Goal: Obtain resource: Download file/media

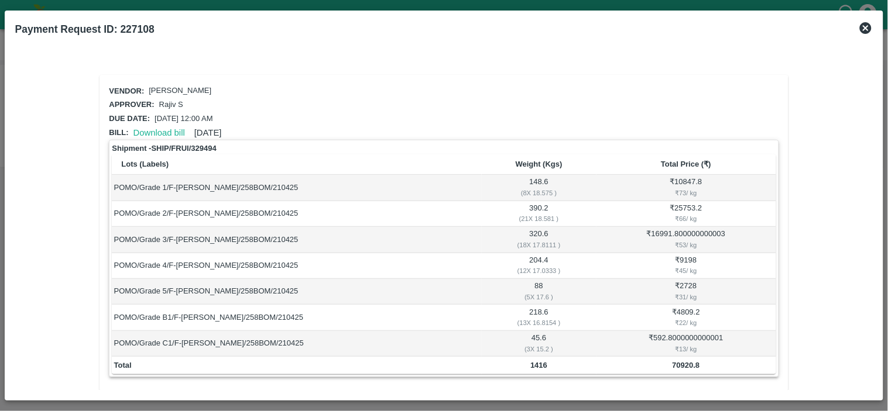
click at [869, 24] on icon at bounding box center [866, 28] width 12 height 12
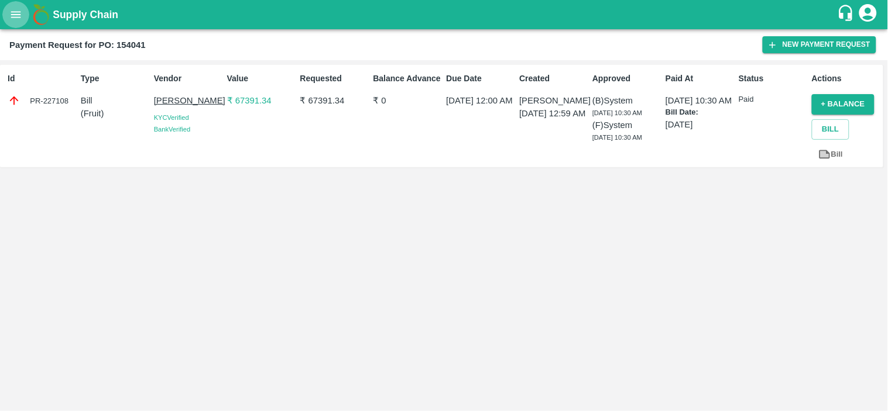
click at [16, 11] on icon "open drawer" at bounding box center [15, 14] width 13 height 13
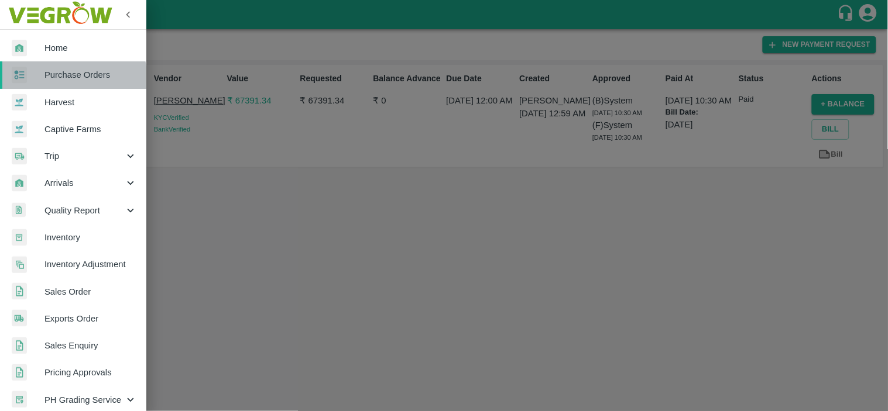
click at [49, 81] on span "Purchase Orders" at bounding box center [90, 74] width 92 height 13
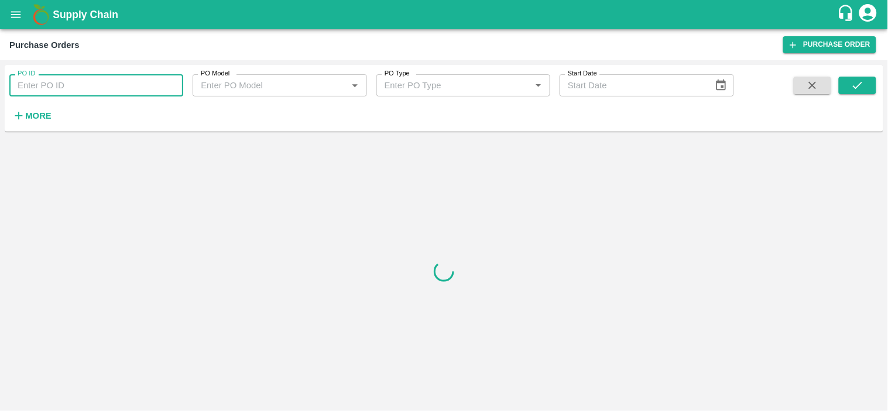
click at [60, 84] on input "PO ID" at bounding box center [96, 85] width 174 height 22
paste input "170860"
click at [861, 80] on icon "submit" at bounding box center [857, 85] width 13 height 13
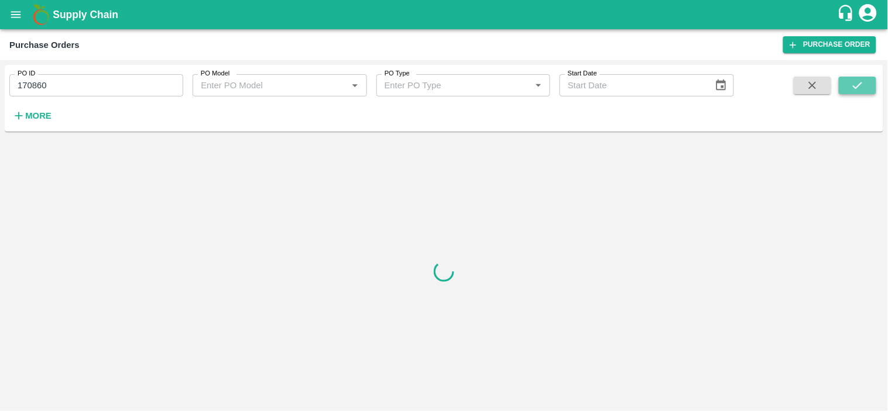
click at [857, 81] on icon "submit" at bounding box center [857, 85] width 13 height 13
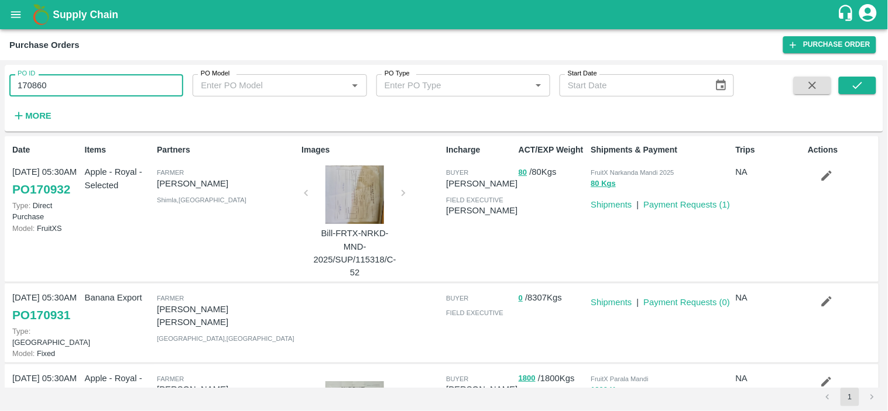
click at [97, 86] on input "170860" at bounding box center [96, 85] width 174 height 22
type input "170860"
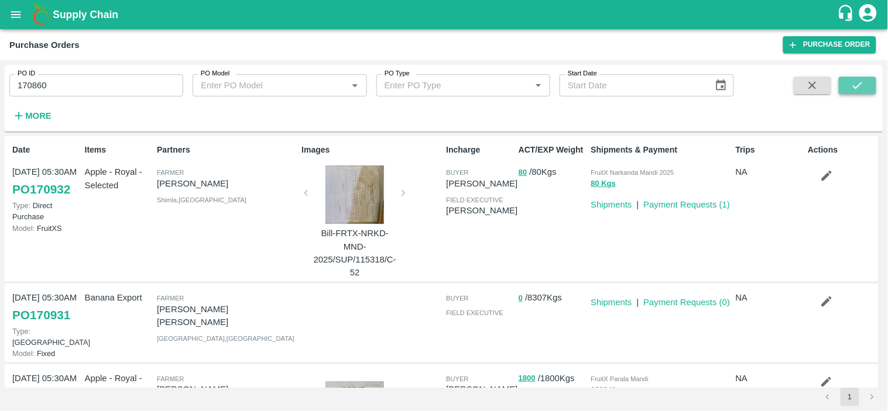
click at [861, 81] on icon "submit" at bounding box center [857, 85] width 13 height 13
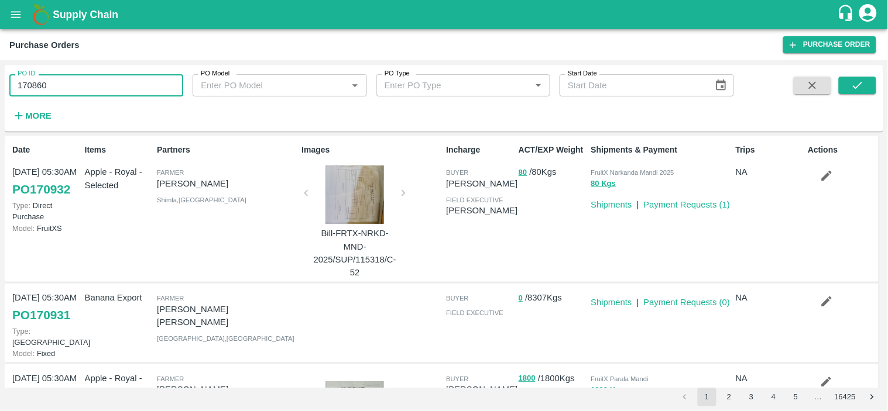
click at [112, 87] on input "170860" at bounding box center [96, 85] width 174 height 22
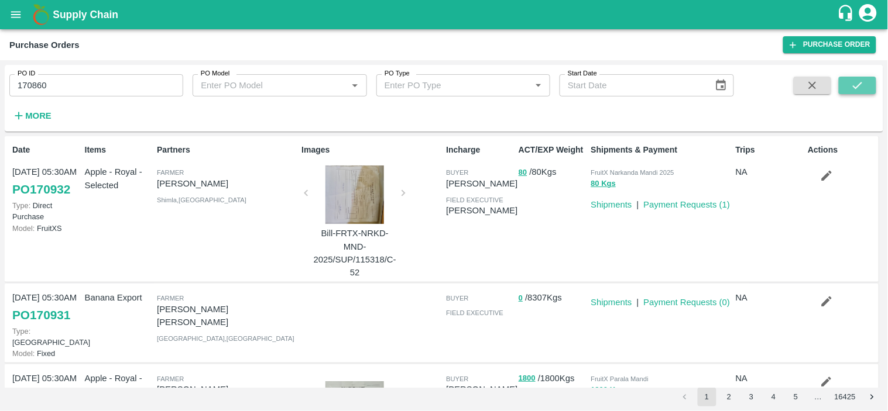
click at [855, 84] on icon "submit" at bounding box center [857, 85] width 13 height 13
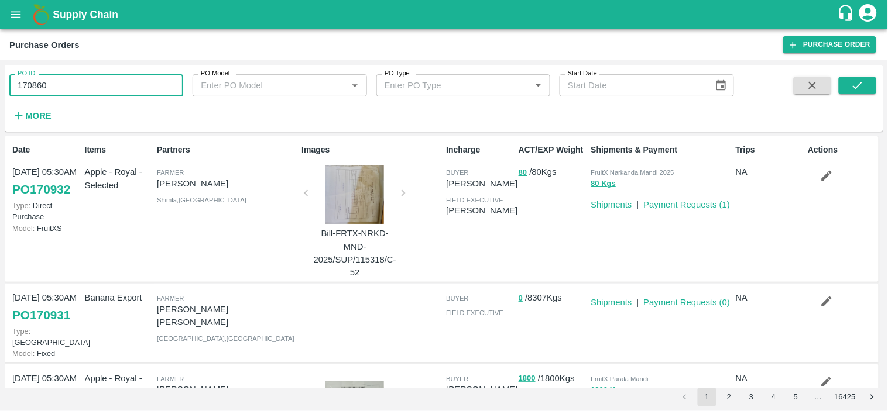
click at [88, 77] on input "170860" at bounding box center [96, 85] width 174 height 22
type input "170860"
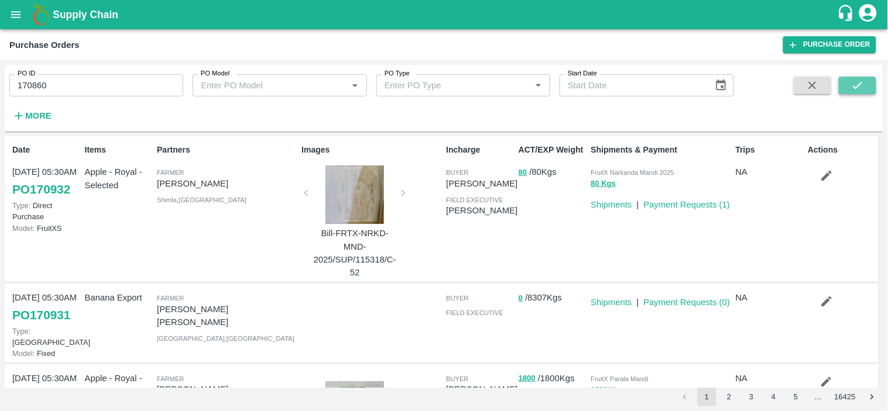
click at [858, 89] on icon "submit" at bounding box center [857, 85] width 13 height 13
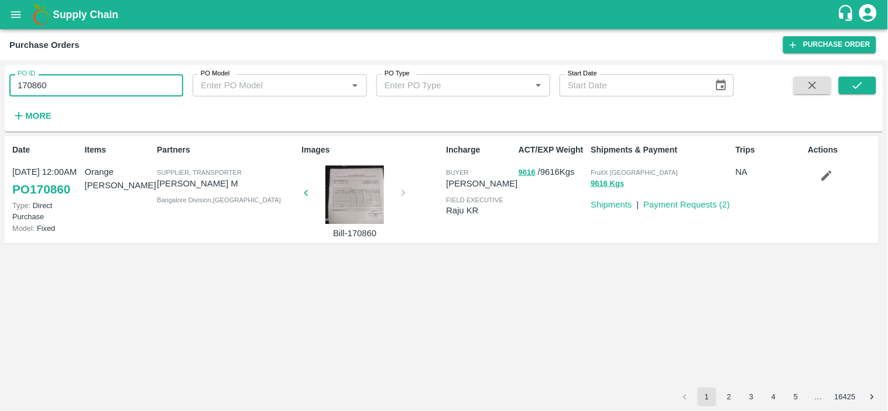
click at [74, 87] on input "170860" at bounding box center [96, 85] width 174 height 22
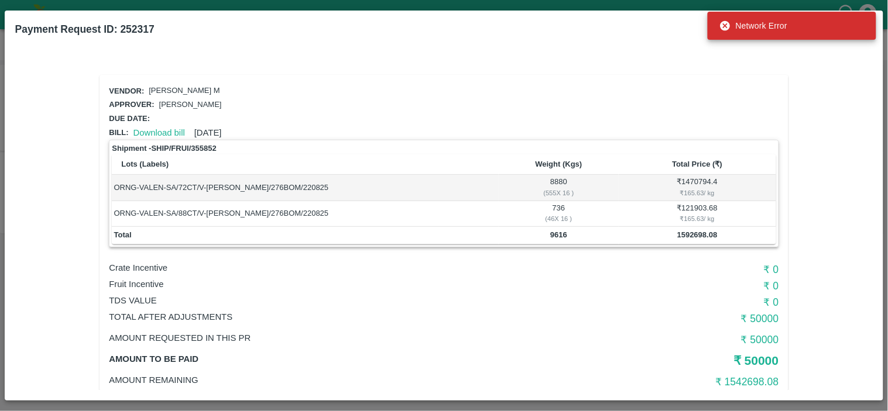
click at [726, 23] on icon at bounding box center [725, 26] width 10 height 10
click at [159, 129] on link "Download bill" at bounding box center [158, 132] width 51 height 9
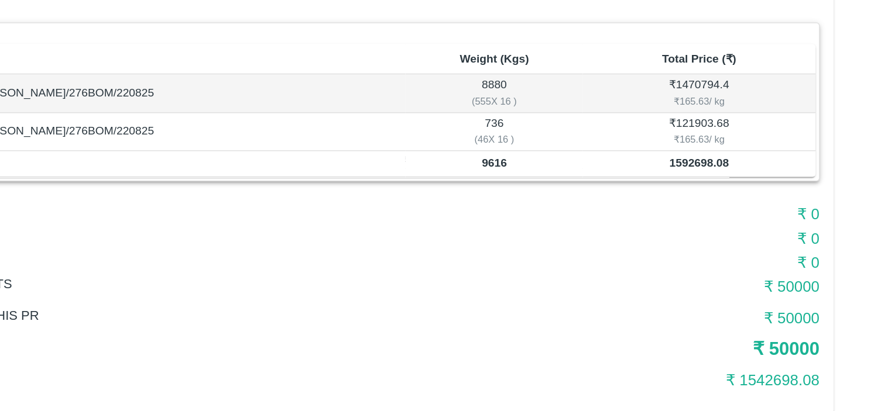
scroll to position [25, 0]
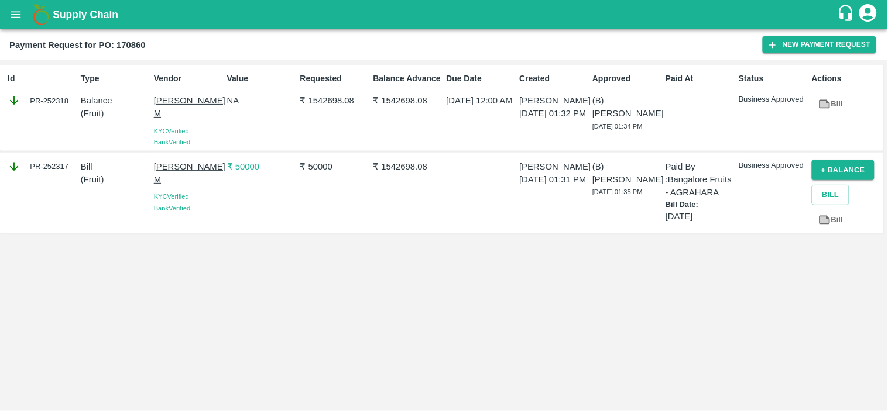
click at [422, 166] on div "₹ 1542698.08" at bounding box center [405, 193] width 73 height 75
click at [385, 160] on p "₹ 1542698.08" at bounding box center [407, 166] width 68 height 13
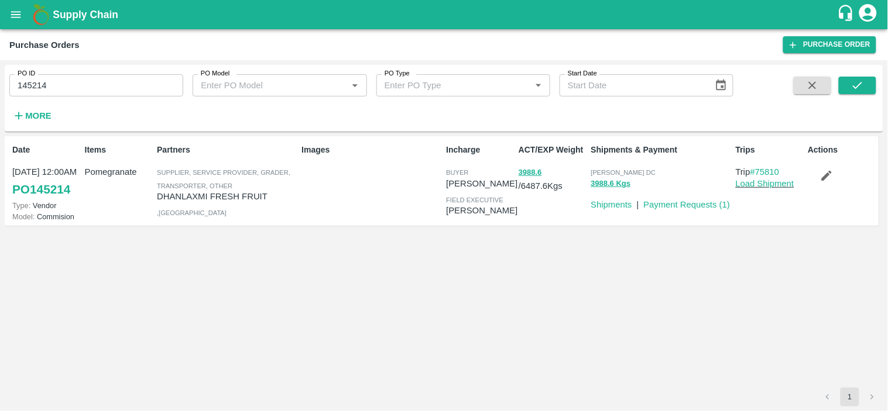
click at [127, 86] on input "145214" at bounding box center [96, 85] width 174 height 22
paste input "text"
type input "170564"
click at [861, 88] on icon "submit" at bounding box center [857, 85] width 13 height 13
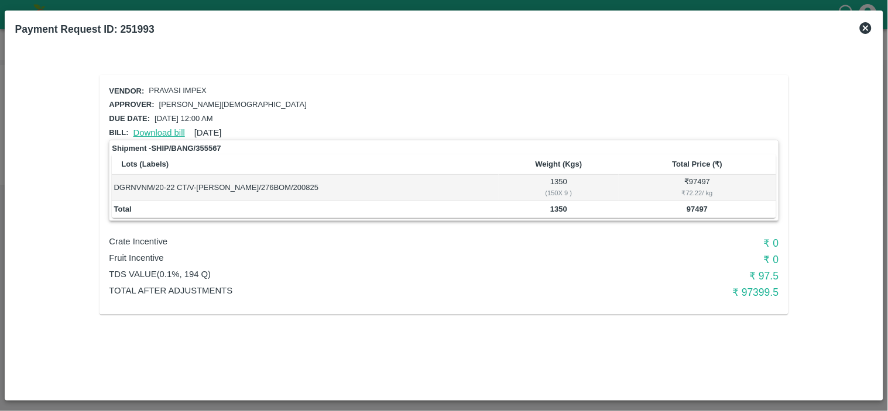
click at [164, 129] on link "Download bill" at bounding box center [158, 132] width 51 height 9
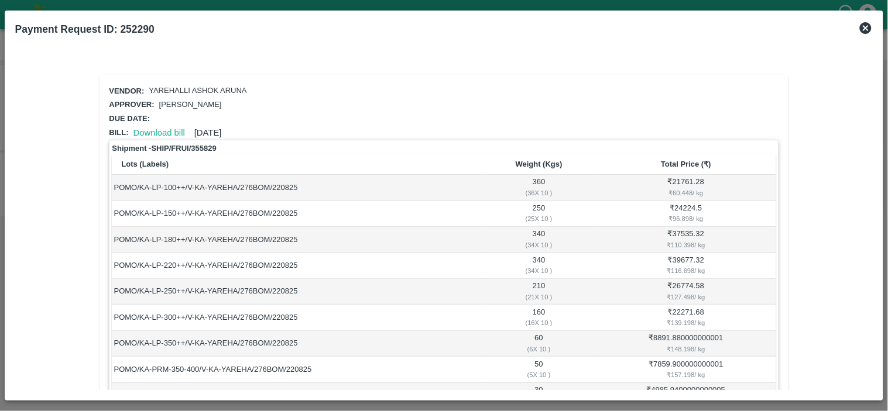
scroll to position [223, 0]
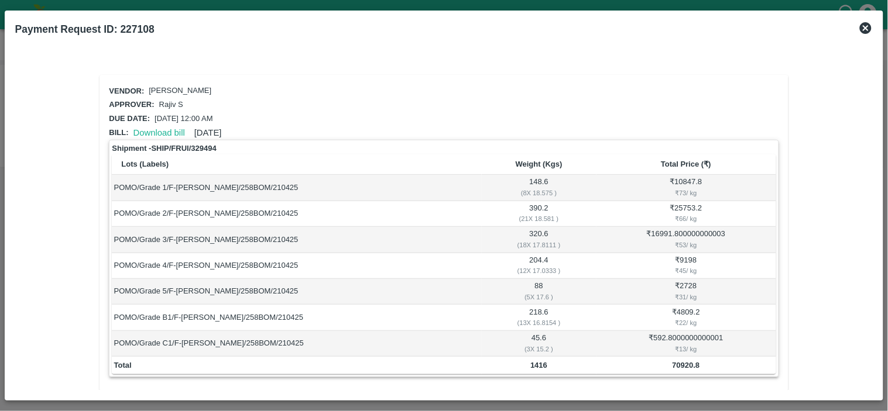
click at [867, 25] on icon at bounding box center [866, 28] width 12 height 12
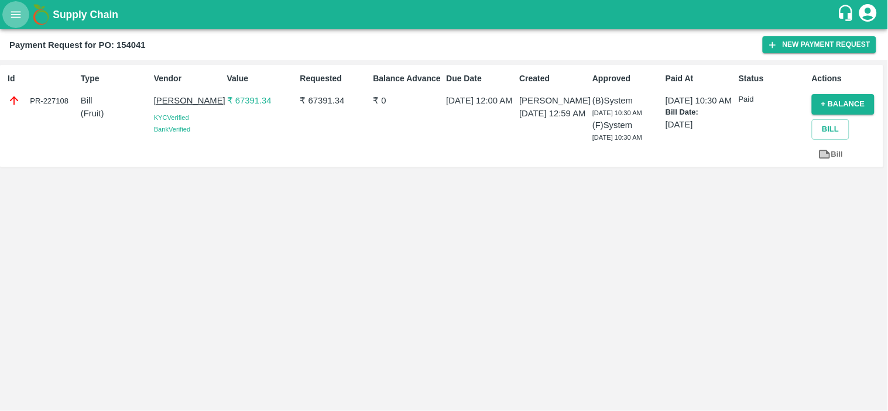
click at [12, 18] on icon "open drawer" at bounding box center [16, 14] width 10 height 6
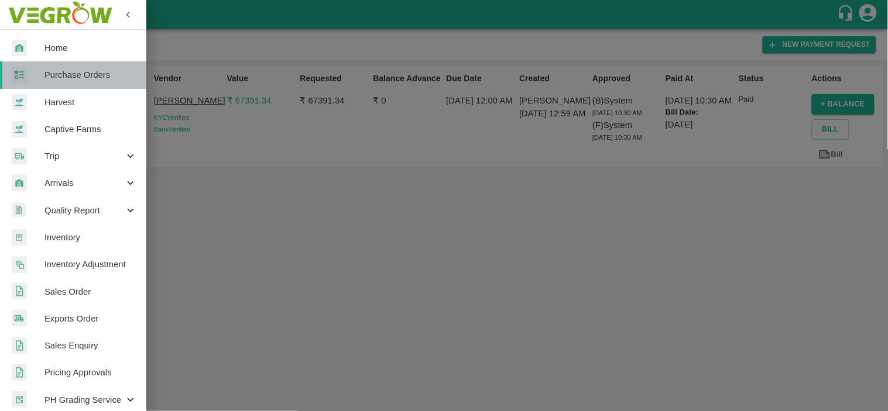
click at [85, 80] on span "Purchase Orders" at bounding box center [90, 74] width 92 height 13
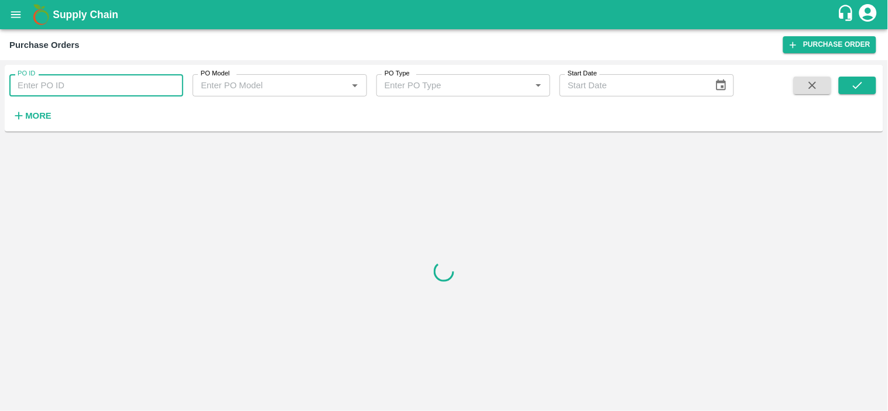
click at [84, 82] on input "PO ID" at bounding box center [96, 85] width 174 height 22
paste input "169575"
type input "169575"
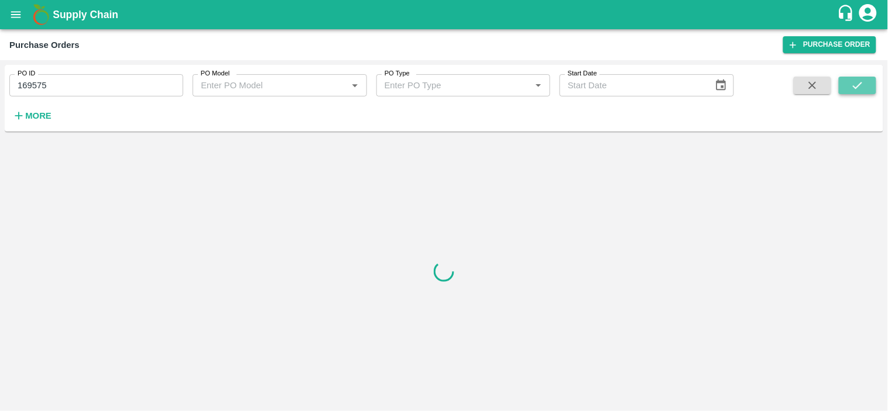
click at [862, 87] on icon "submit" at bounding box center [857, 85] width 13 height 13
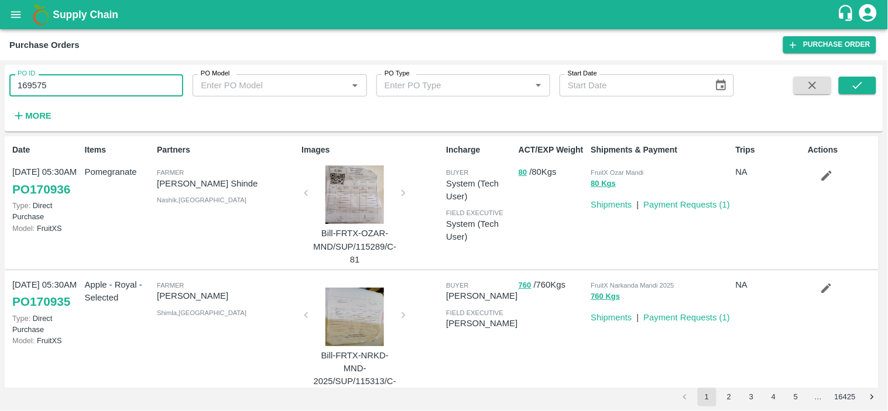
click at [104, 88] on input "169575" at bounding box center [96, 85] width 174 height 22
paste input "text"
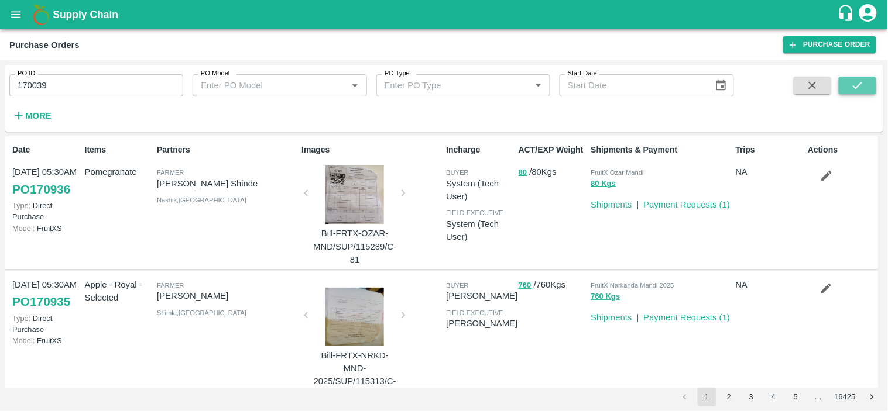
click at [860, 80] on icon "submit" at bounding box center [857, 85] width 13 height 13
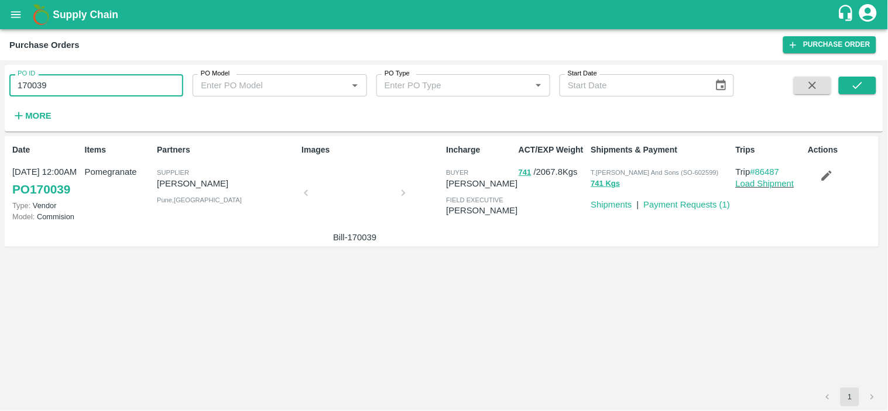
click at [110, 84] on input "170039" at bounding box center [96, 85] width 174 height 22
paste input "text"
click at [853, 85] on icon "submit" at bounding box center [857, 85] width 13 height 13
click at [95, 85] on input "169575" at bounding box center [96, 85] width 174 height 22
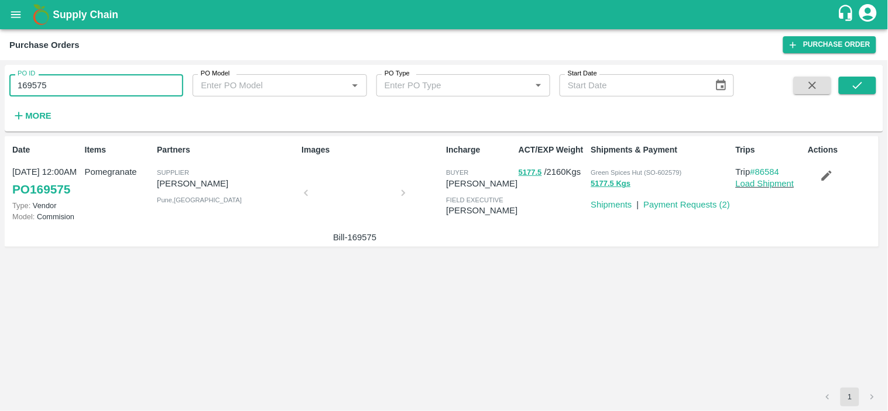
click at [95, 85] on input "169575" at bounding box center [96, 85] width 174 height 22
paste input "text"
click at [858, 87] on icon "submit" at bounding box center [857, 85] width 9 height 7
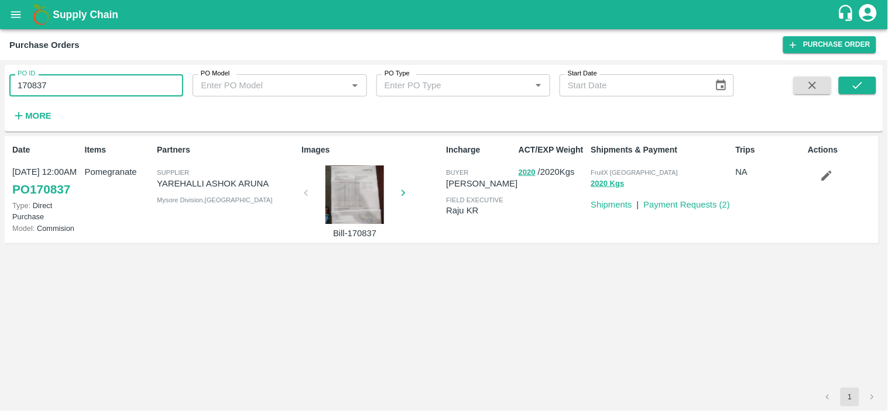
click at [96, 83] on input "170837" at bounding box center [96, 85] width 174 height 22
paste input "text"
type input "167812"
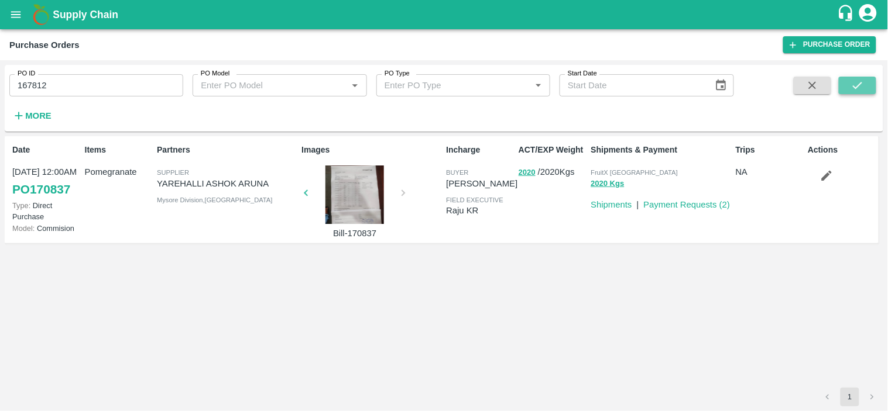
click at [856, 84] on icon "submit" at bounding box center [857, 85] width 13 height 13
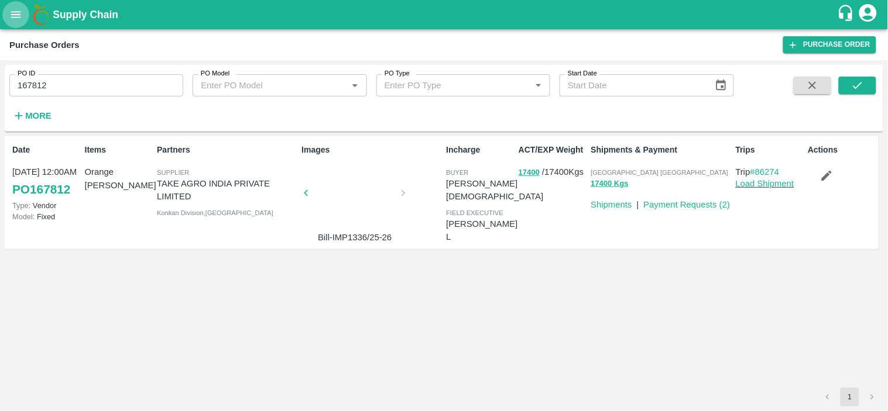
click at [11, 12] on icon "open drawer" at bounding box center [16, 14] width 10 height 6
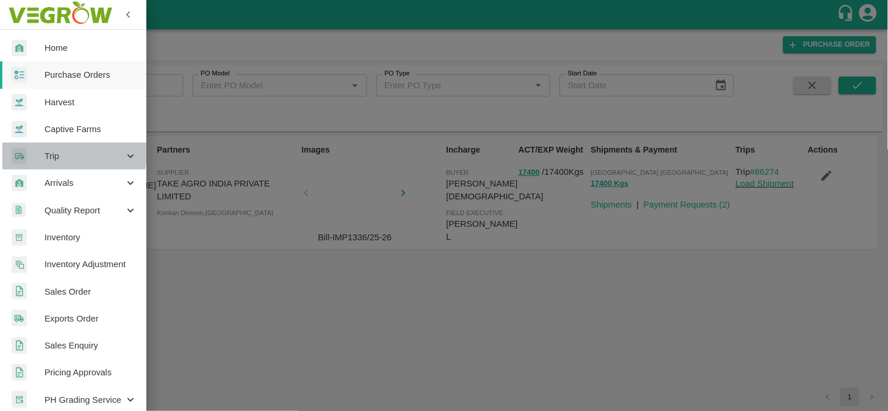
click at [60, 153] on span "Trip" at bounding box center [84, 156] width 80 height 13
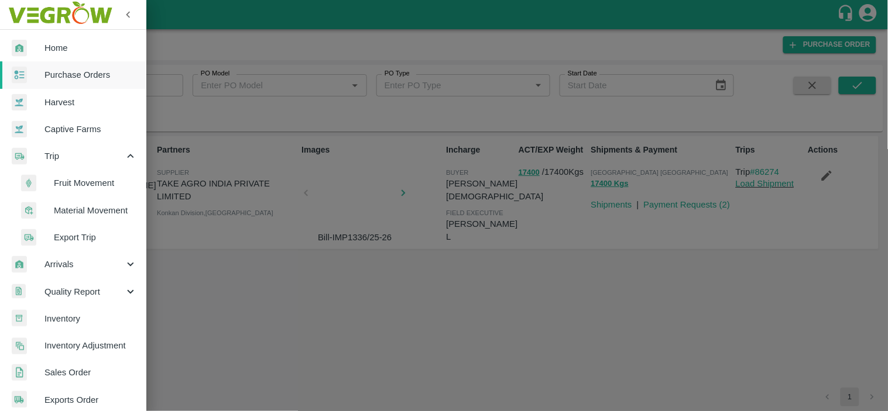
click at [86, 185] on span "Fruit Movement" at bounding box center [95, 183] width 83 height 13
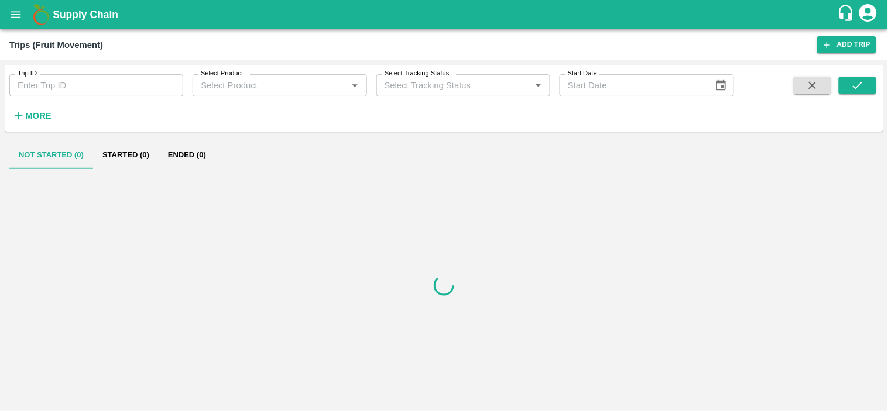
click at [108, 83] on input "Trip ID" at bounding box center [96, 85] width 174 height 22
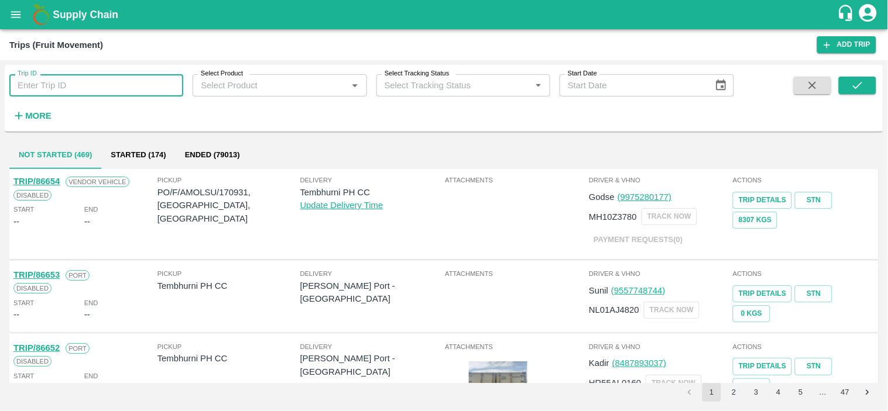
paste input "TRIP/54279"
click at [39, 81] on input "TRIP/54279" at bounding box center [96, 85] width 174 height 22
type input "T"
click at [73, 88] on input "Trip ID" at bounding box center [96, 85] width 174 height 22
paste input "text"
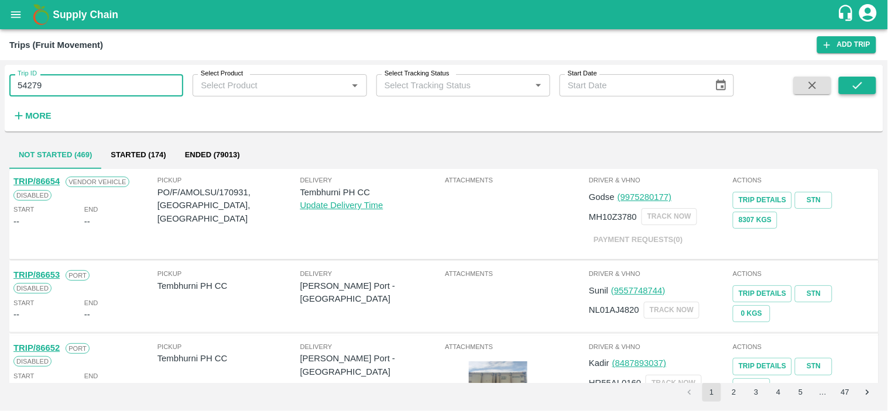
type input "54279"
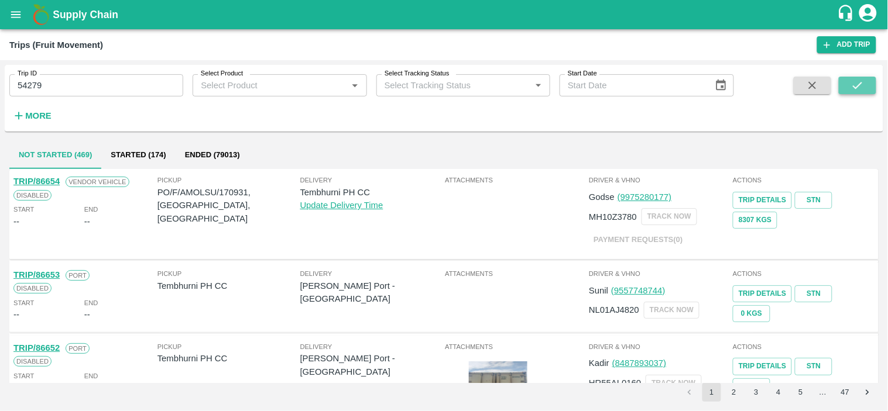
click at [864, 78] on button "submit" at bounding box center [856, 86] width 37 height 18
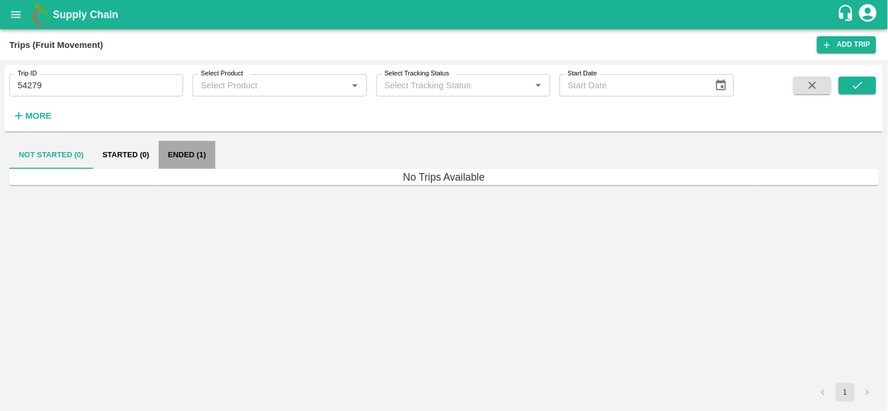
click at [168, 153] on button "Ended (1)" at bounding box center [187, 155] width 57 height 28
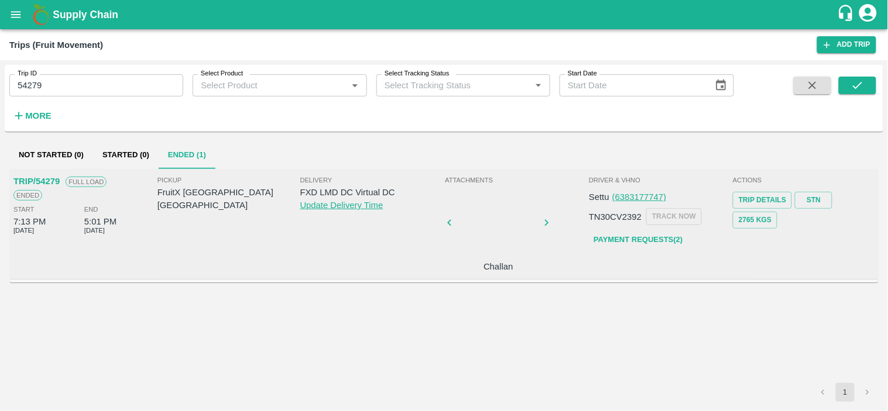
click at [173, 190] on p "FruitX Bangalore DC" at bounding box center [228, 199] width 143 height 26
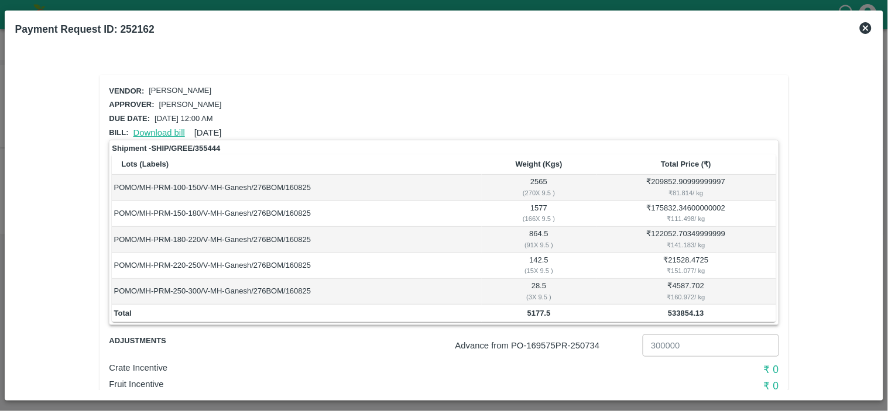
click at [157, 128] on link "Download bill" at bounding box center [158, 132] width 51 height 9
click at [135, 28] on b "Payment Request ID: 252162" at bounding box center [84, 29] width 139 height 12
copy b "252162"
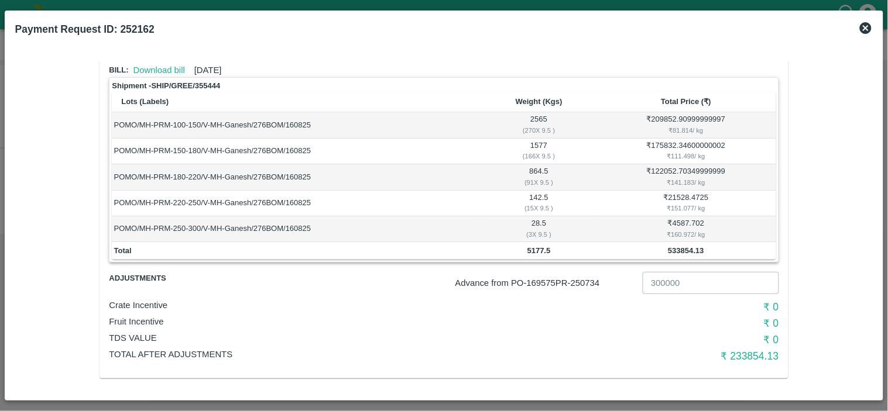
click at [579, 283] on p "Advance from PO- 169575 PR- 250734" at bounding box center [546, 283] width 183 height 13
copy p "250734"
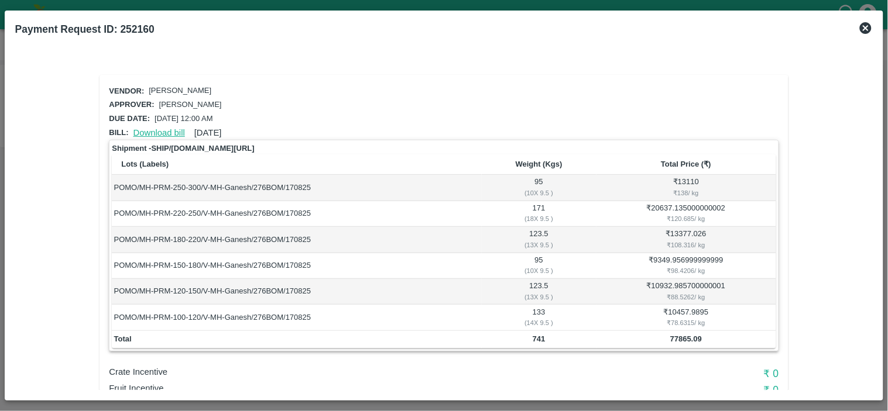
click at [155, 130] on link "Download bill" at bounding box center [158, 132] width 51 height 9
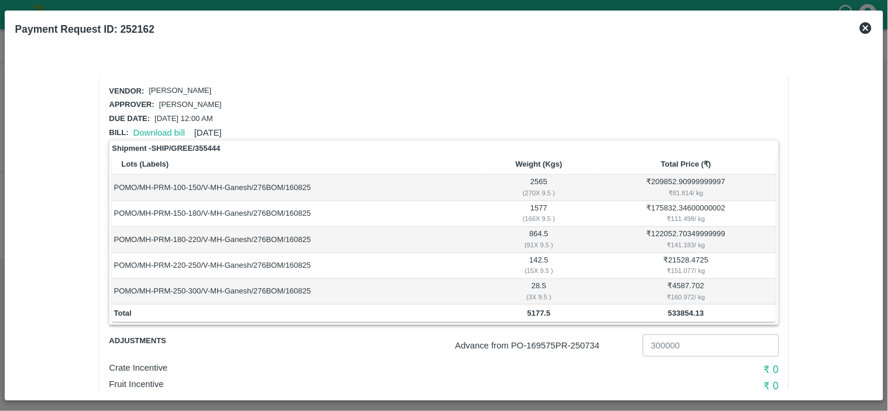
scroll to position [63, 0]
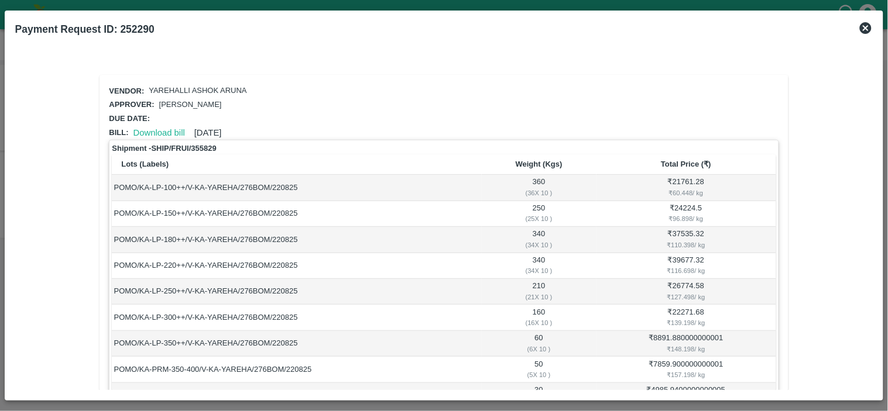
click at [146, 135] on div "Download bill [DATE]" at bounding box center [175, 131] width 93 height 18
click at [146, 130] on link "Download bill" at bounding box center [158, 132] width 51 height 9
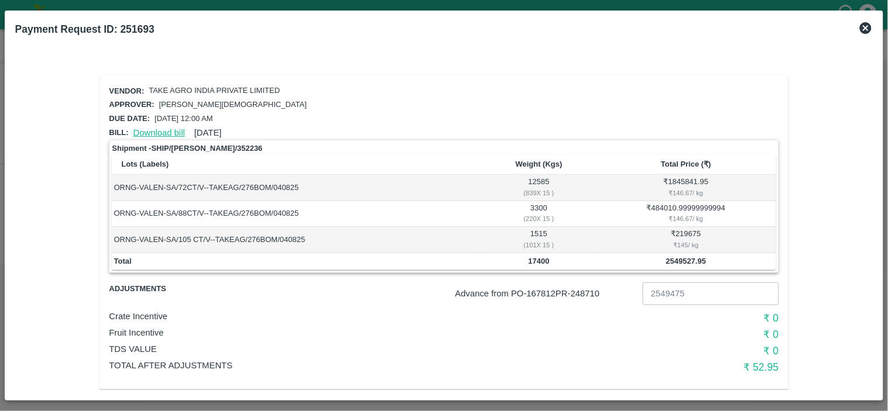
click at [159, 130] on link "Download bill" at bounding box center [158, 132] width 51 height 9
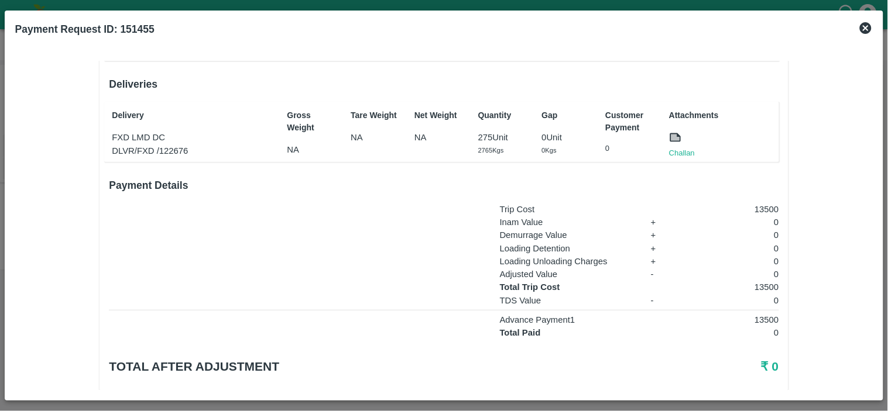
scroll to position [190, 0]
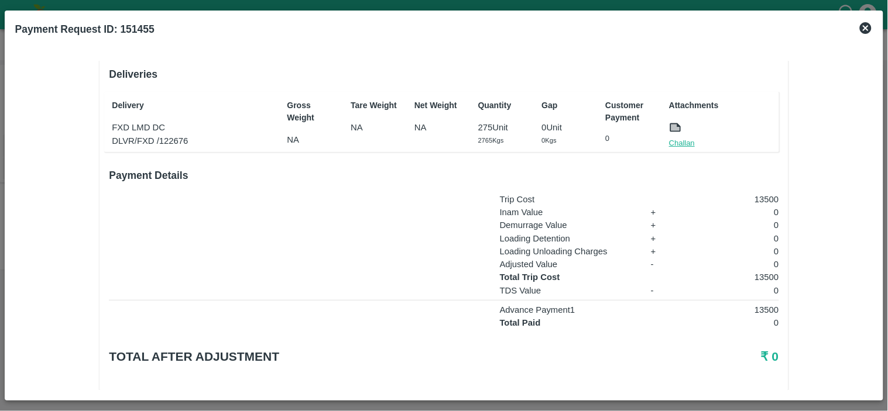
click at [675, 138] on link "Challan" at bounding box center [682, 144] width 26 height 12
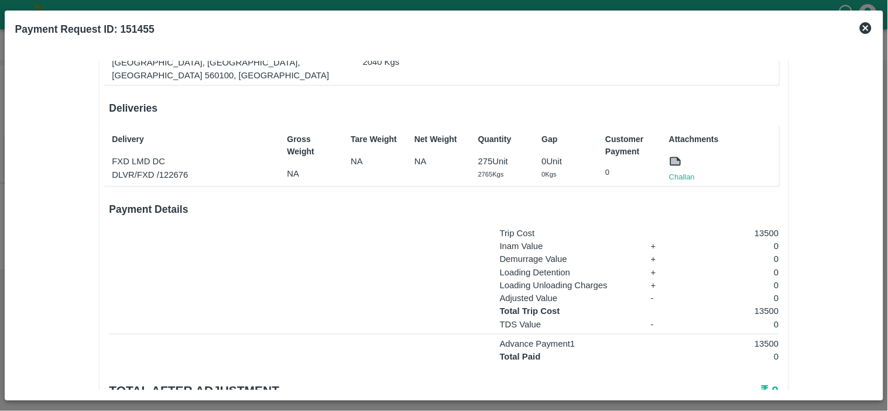
scroll to position [159, 0]
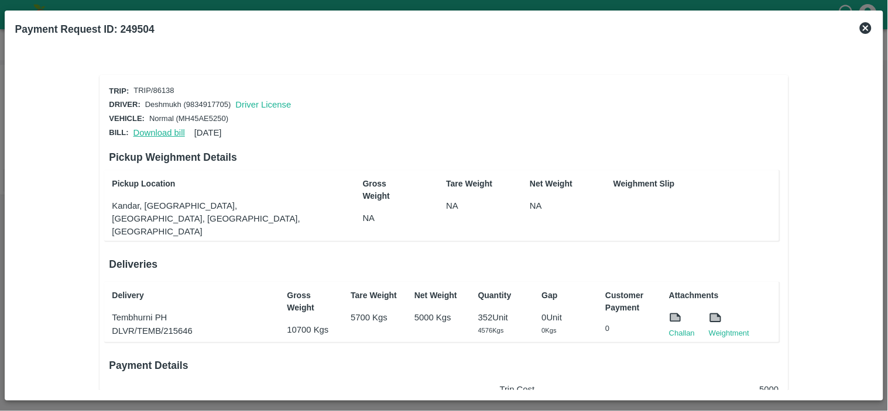
click at [140, 129] on link "Download bill" at bounding box center [158, 132] width 51 height 9
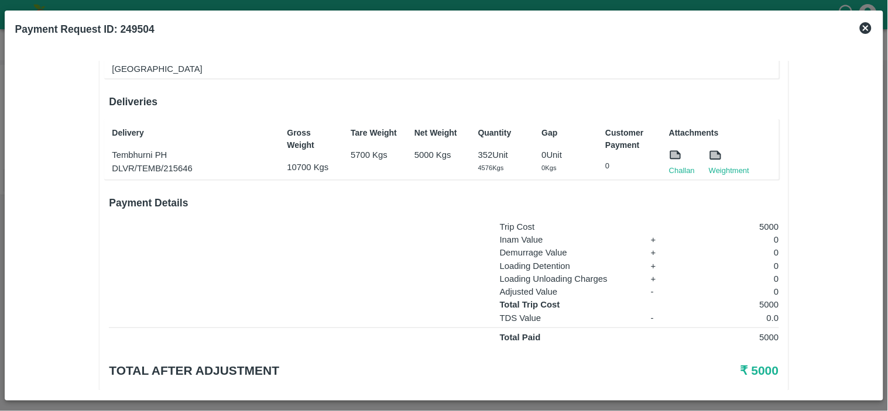
scroll to position [177, 0]
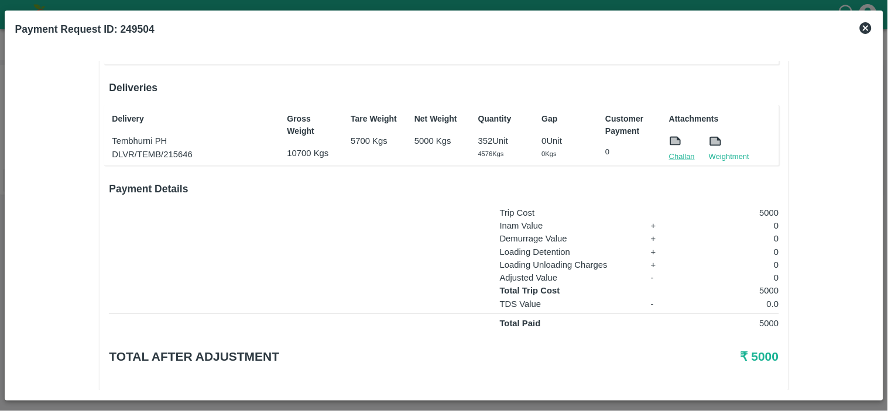
click at [677, 151] on link "Challan" at bounding box center [682, 157] width 26 height 12
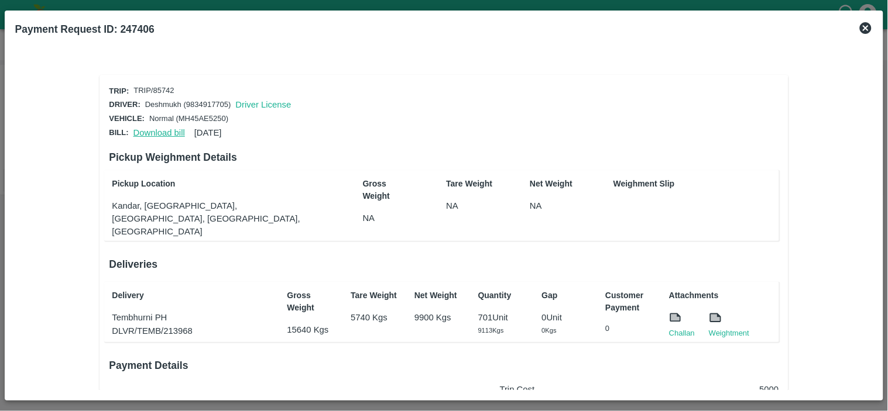
click at [149, 128] on link "Download bill" at bounding box center [158, 132] width 51 height 9
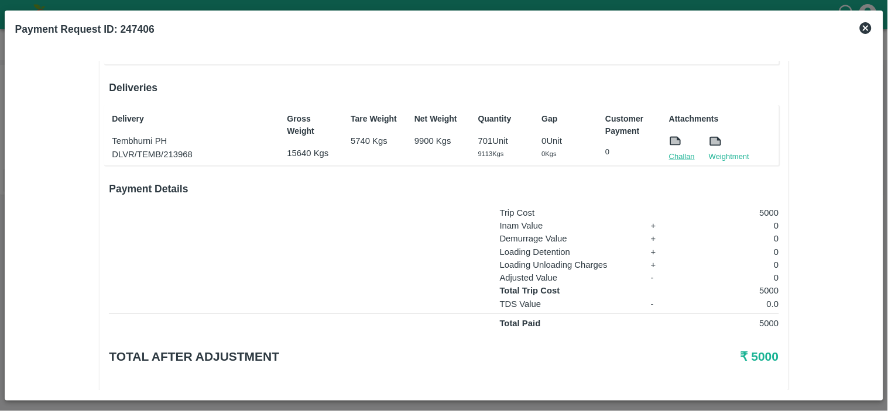
click at [679, 151] on link "Challan" at bounding box center [682, 157] width 26 height 12
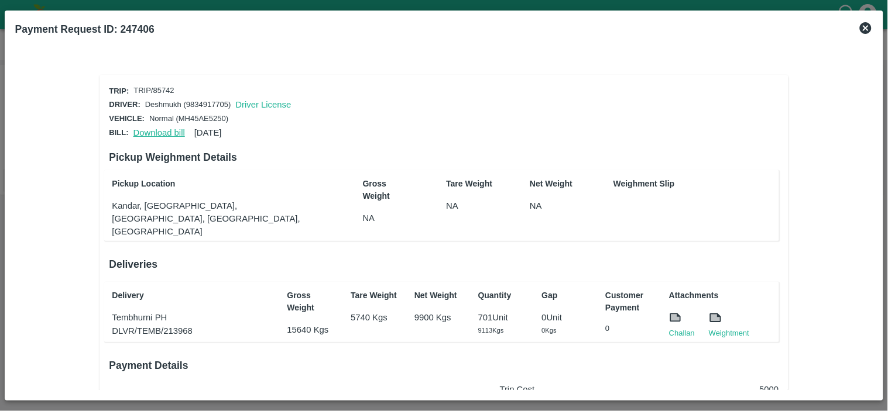
click at [169, 133] on link "Download bill" at bounding box center [158, 132] width 51 height 9
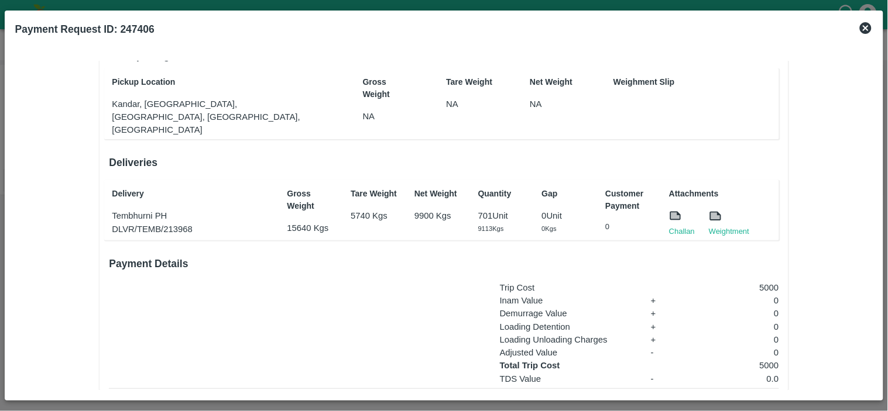
scroll to position [104, 0]
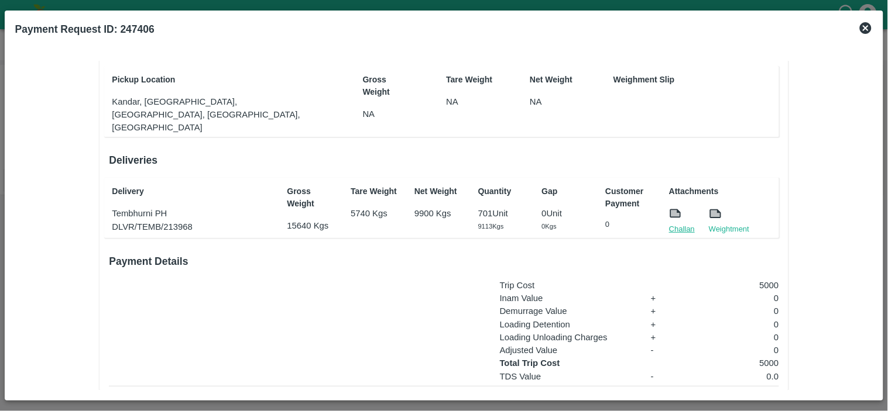
click at [677, 224] on link "Challan" at bounding box center [682, 230] width 26 height 12
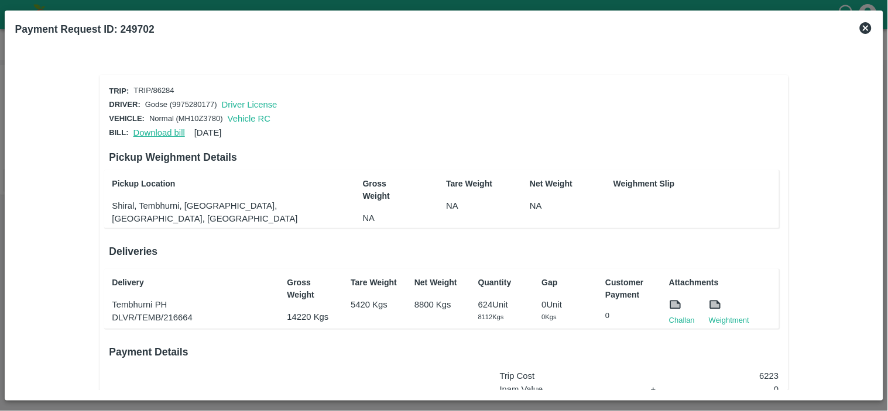
click at [165, 128] on link "Download bill" at bounding box center [158, 132] width 51 height 9
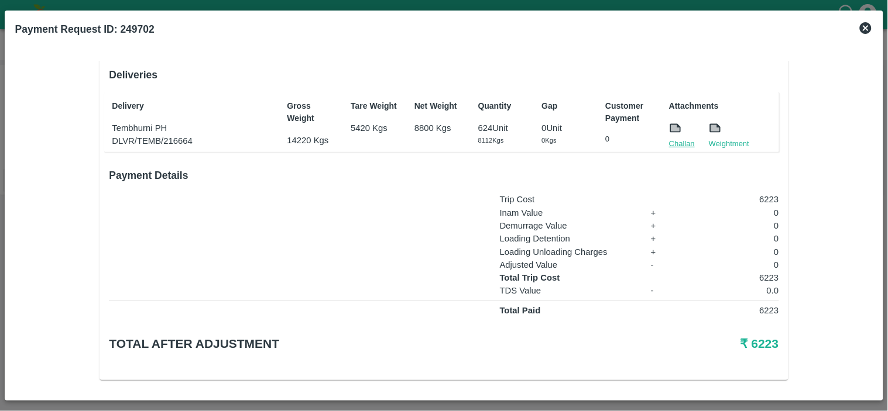
click at [686, 145] on link "Challan" at bounding box center [682, 144] width 26 height 12
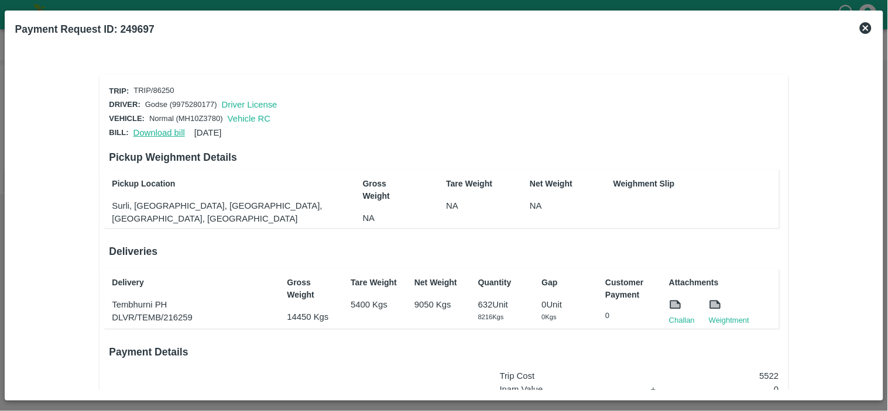
click at [151, 128] on link "Download bill" at bounding box center [158, 132] width 51 height 9
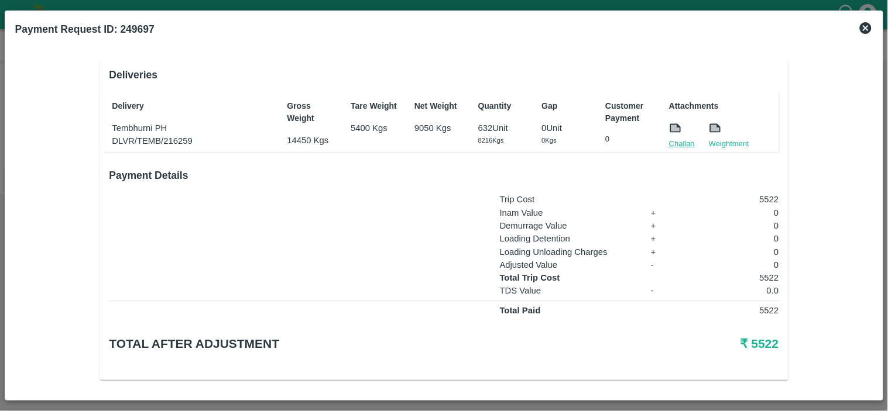
click at [680, 140] on link "Challan" at bounding box center [682, 144] width 26 height 12
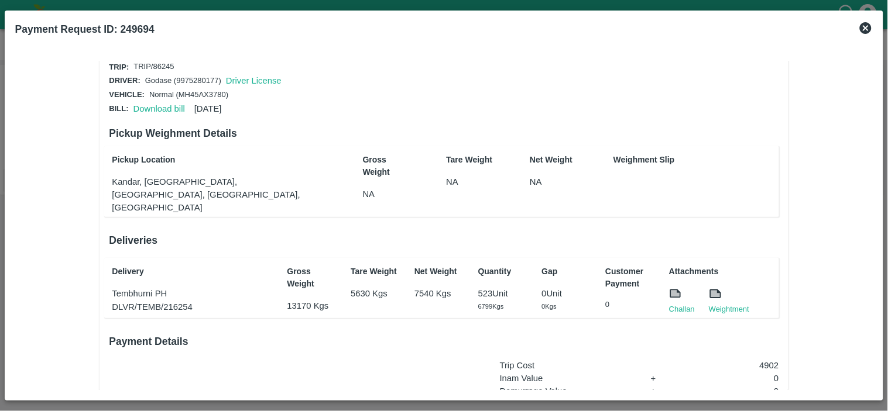
scroll to position [18, 0]
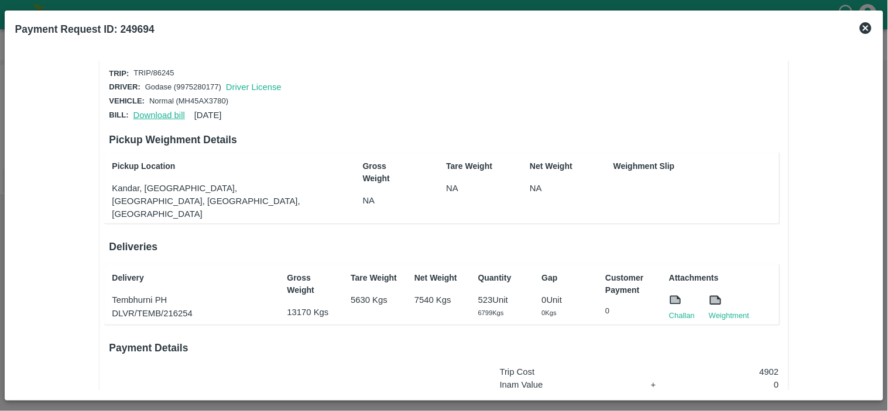
click at [153, 114] on link "Download bill" at bounding box center [158, 115] width 51 height 9
click at [677, 310] on link "Challan" at bounding box center [682, 316] width 26 height 12
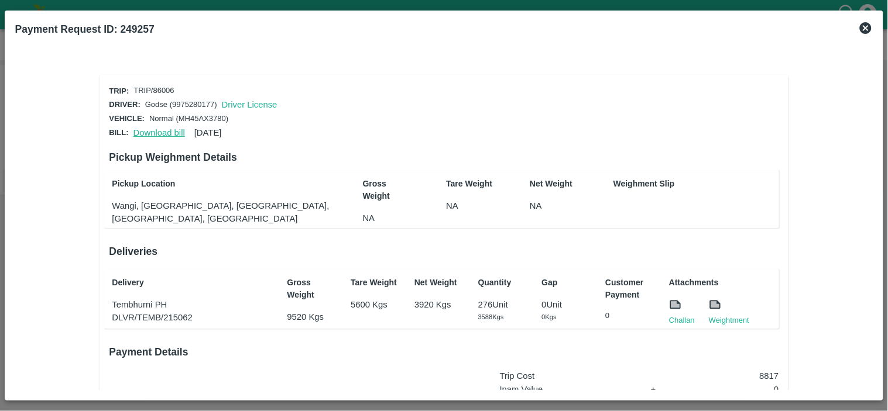
click at [164, 128] on link "Download bill" at bounding box center [158, 132] width 51 height 9
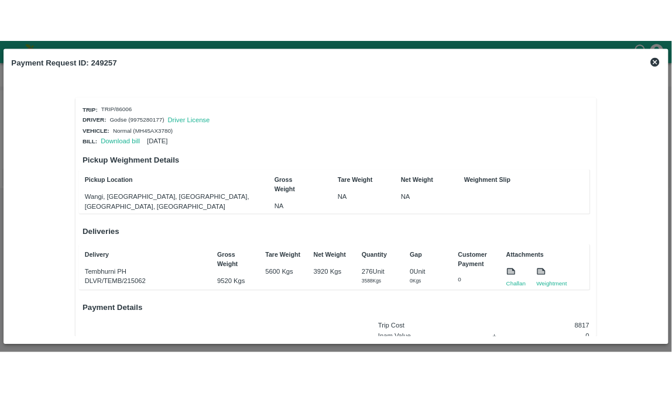
scroll to position [177, 0]
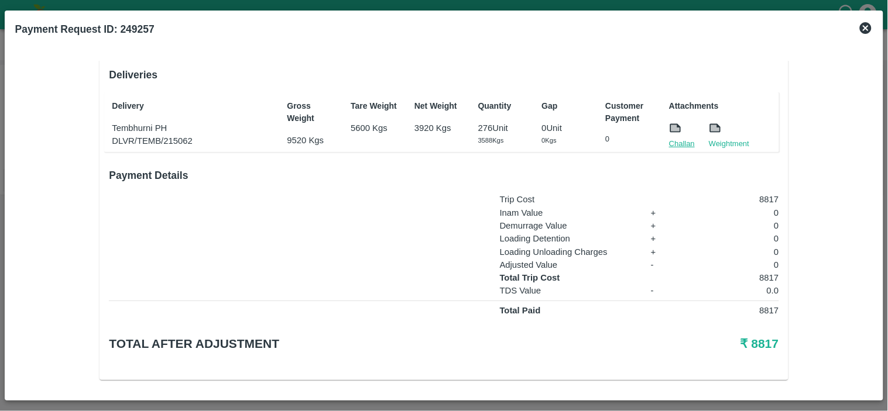
click at [675, 140] on link "Challan" at bounding box center [682, 144] width 26 height 12
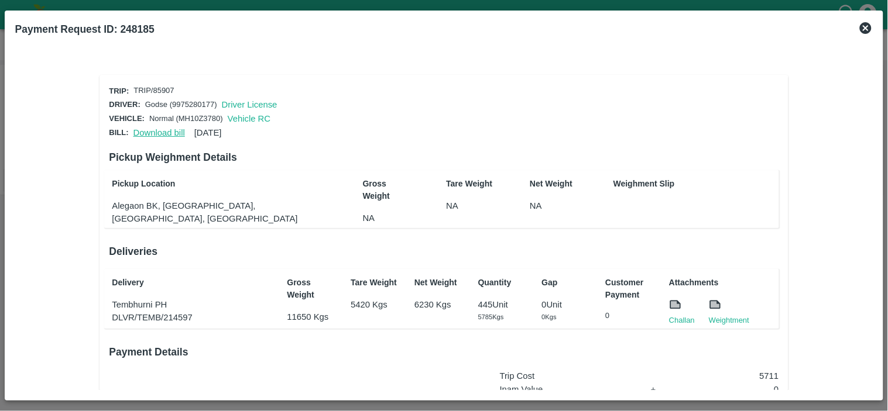
click at [156, 133] on link "Download bill" at bounding box center [158, 132] width 51 height 9
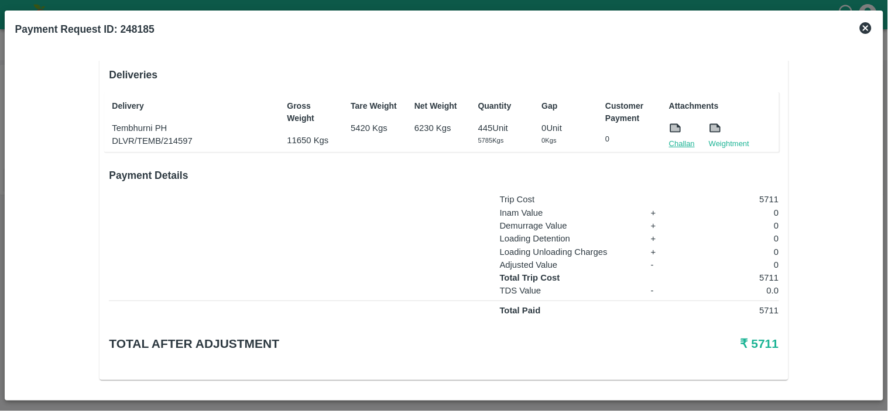
click at [679, 144] on link "Challan" at bounding box center [682, 144] width 26 height 12
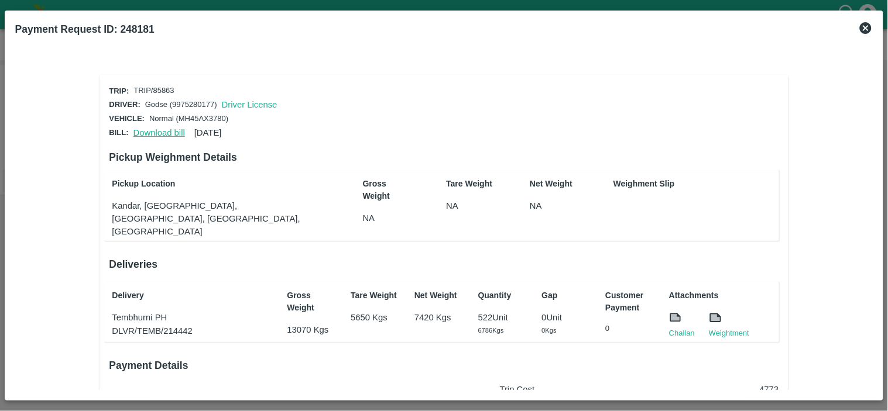
click at [156, 130] on link "Download bill" at bounding box center [158, 132] width 51 height 9
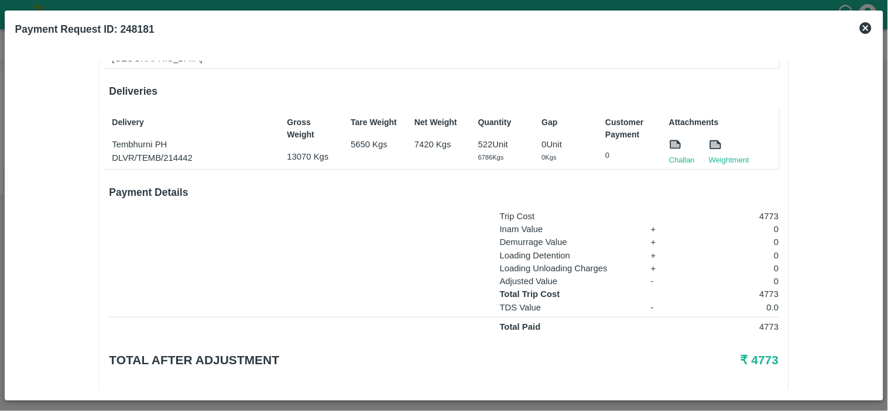
scroll to position [176, 0]
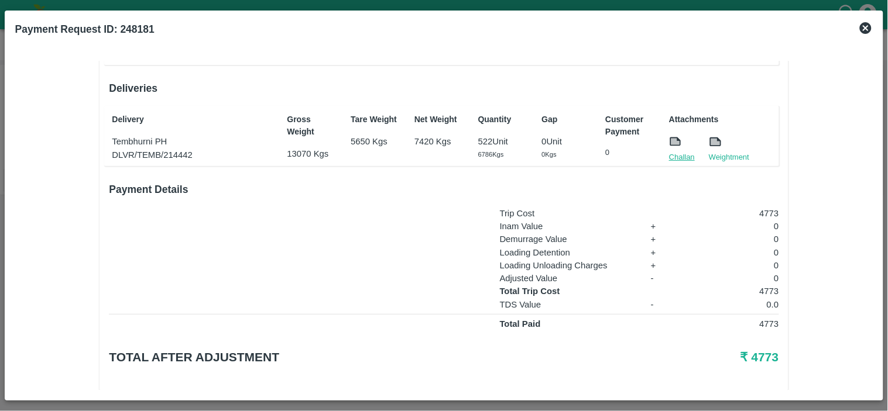
click at [680, 152] on link "Challan" at bounding box center [682, 158] width 26 height 12
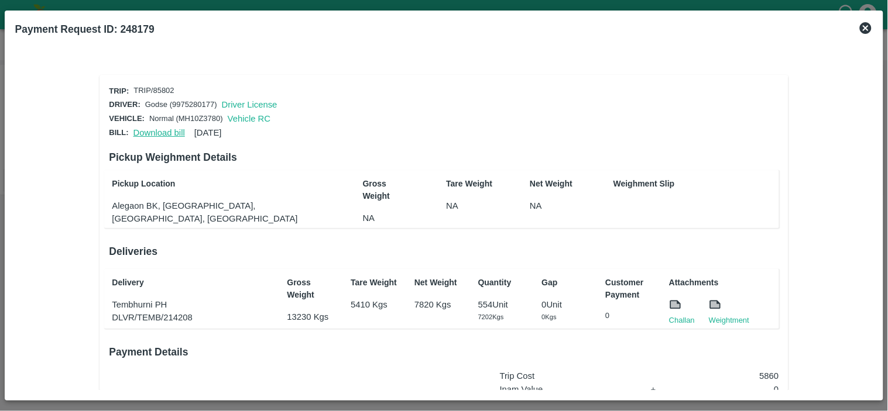
click at [152, 132] on link "Download bill" at bounding box center [158, 132] width 51 height 9
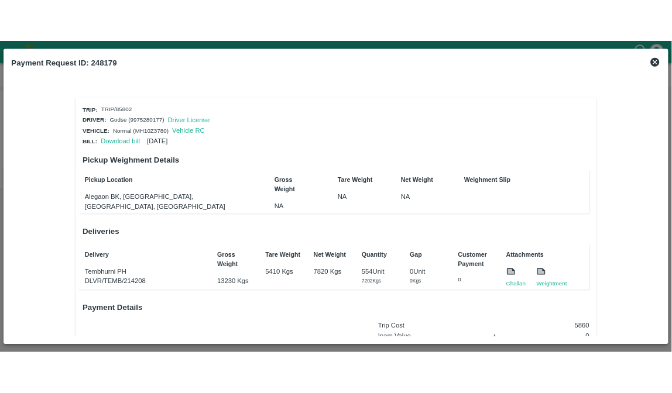
scroll to position [177, 0]
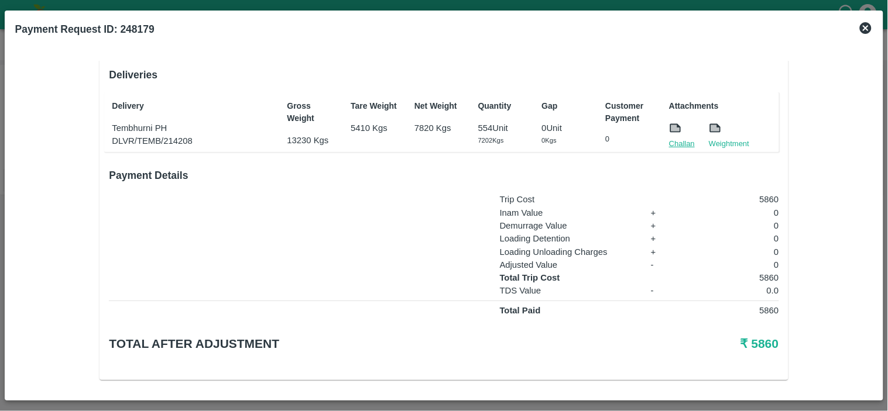
click at [673, 138] on link "Challan" at bounding box center [682, 144] width 26 height 12
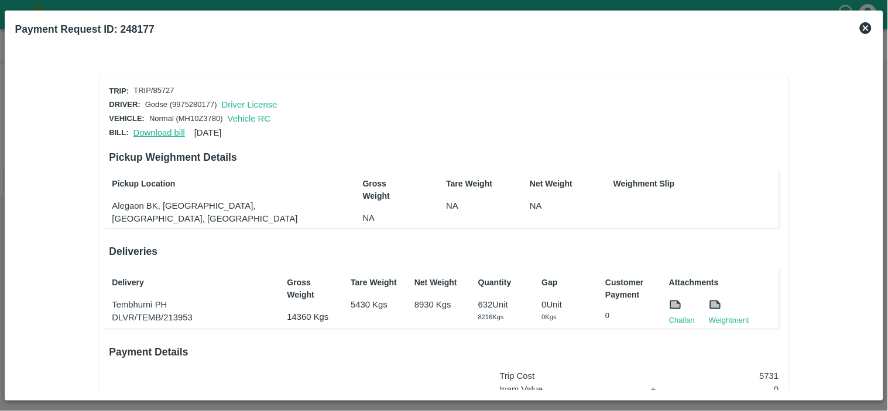
click at [147, 132] on link "Download bill" at bounding box center [158, 132] width 51 height 9
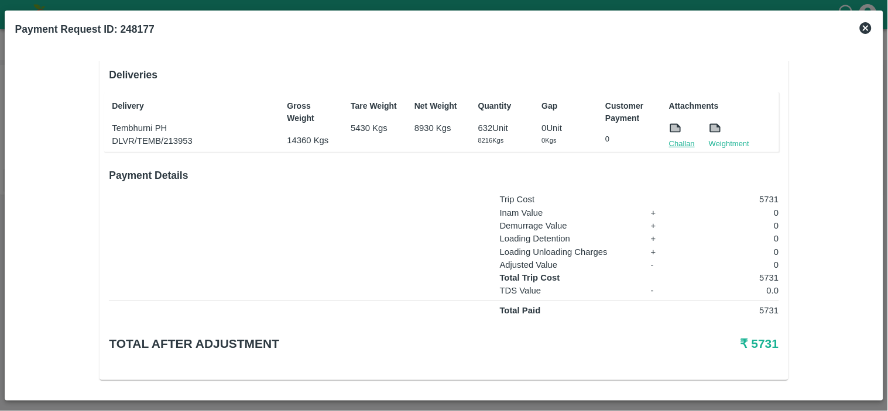
click at [677, 143] on link "Challan" at bounding box center [682, 144] width 26 height 12
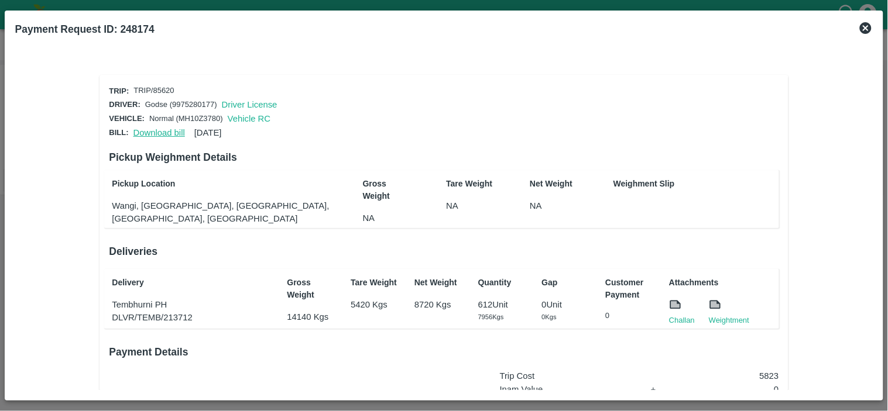
click at [149, 130] on link "Download bill" at bounding box center [158, 132] width 51 height 9
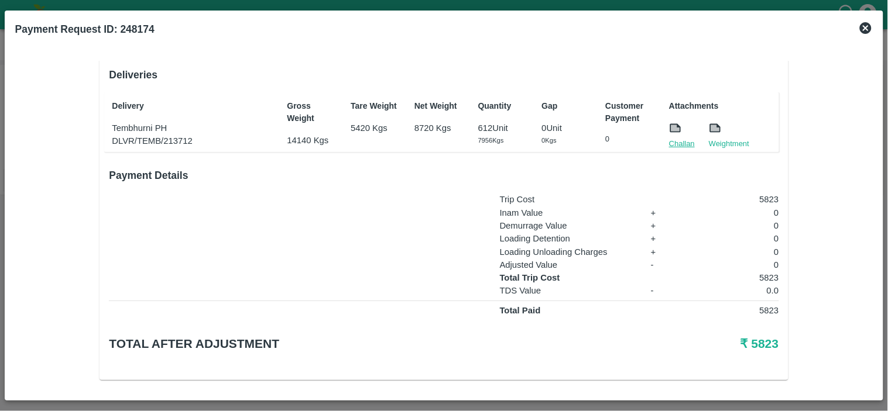
click at [675, 140] on link "Challan" at bounding box center [682, 144] width 26 height 12
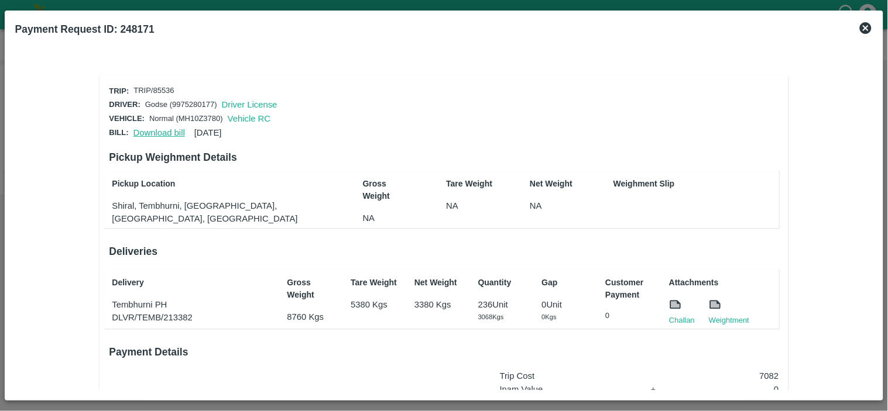
click at [167, 133] on link "Download bill" at bounding box center [158, 132] width 51 height 9
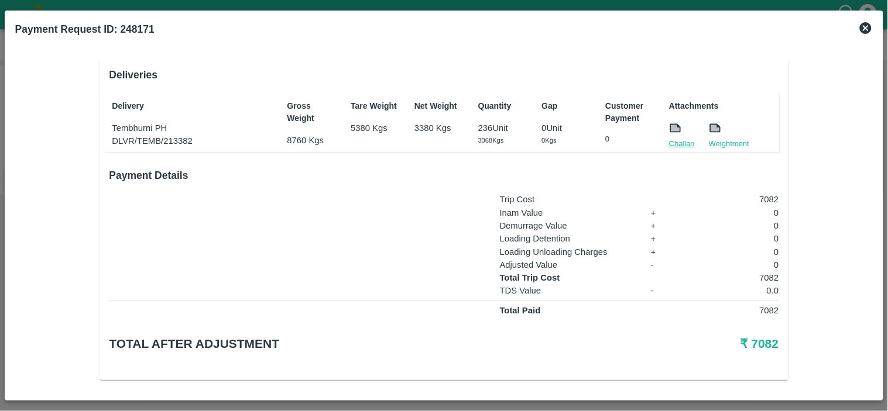
click at [681, 142] on link "Challan" at bounding box center [682, 144] width 26 height 12
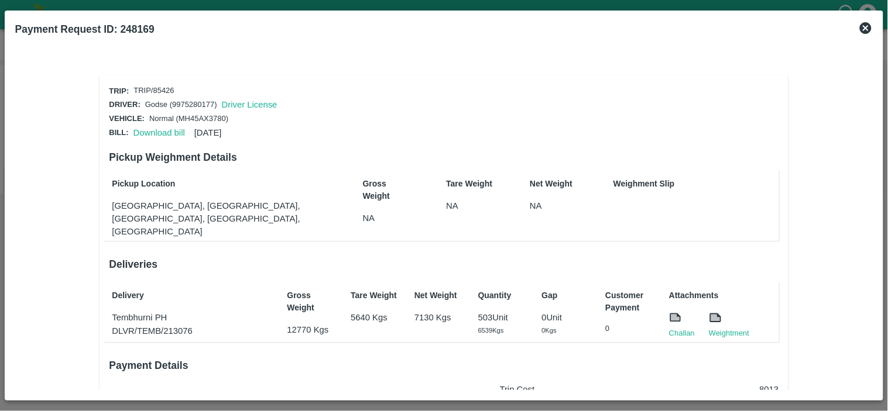
click at [156, 135] on div "Download bill 23 Jul 2025" at bounding box center [175, 131] width 93 height 18
click at [158, 132] on link "Download bill" at bounding box center [158, 132] width 51 height 9
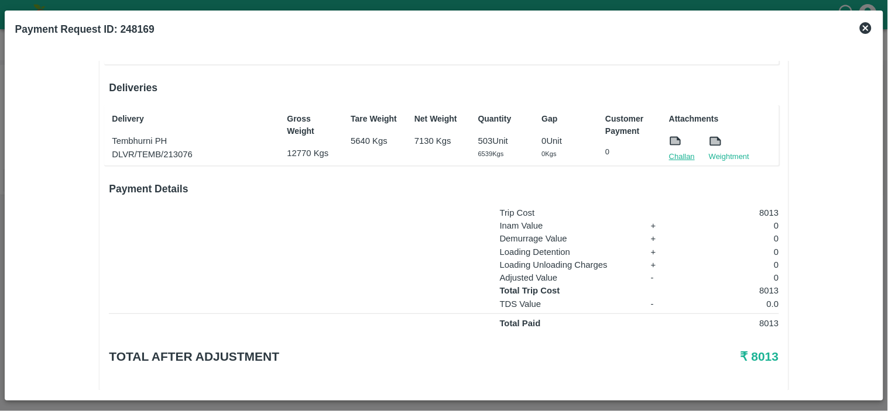
click at [679, 151] on link "Challan" at bounding box center [682, 157] width 26 height 12
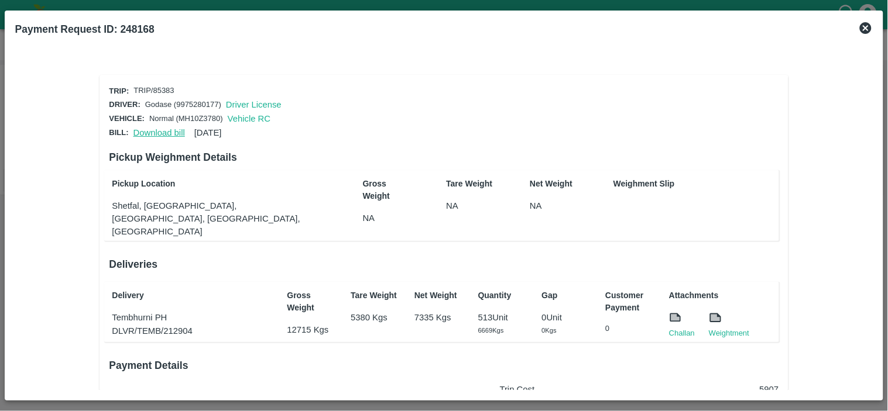
click at [156, 131] on link "Download bill" at bounding box center [158, 132] width 51 height 9
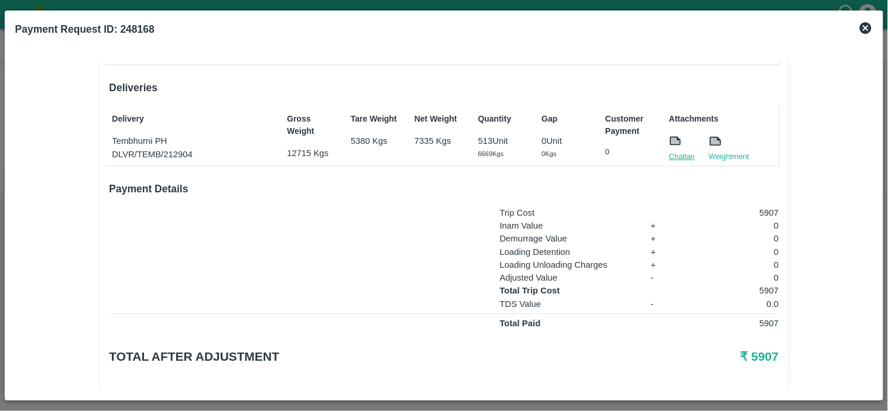
click at [685, 151] on link "Challan" at bounding box center [682, 157] width 26 height 12
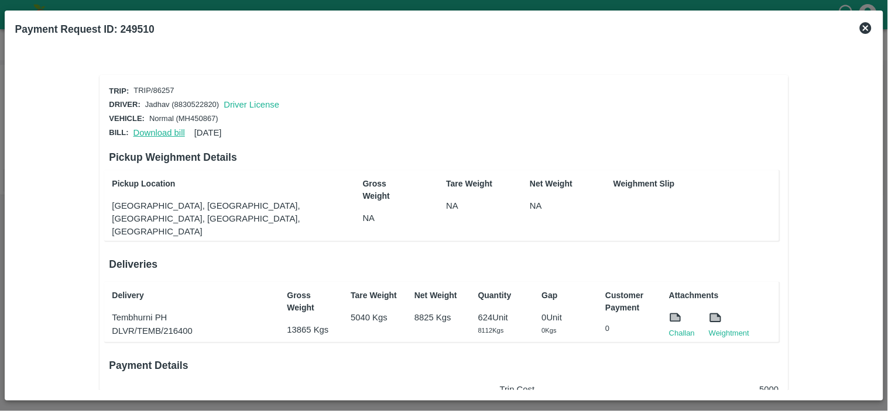
click at [154, 130] on link "Download bill" at bounding box center [158, 132] width 51 height 9
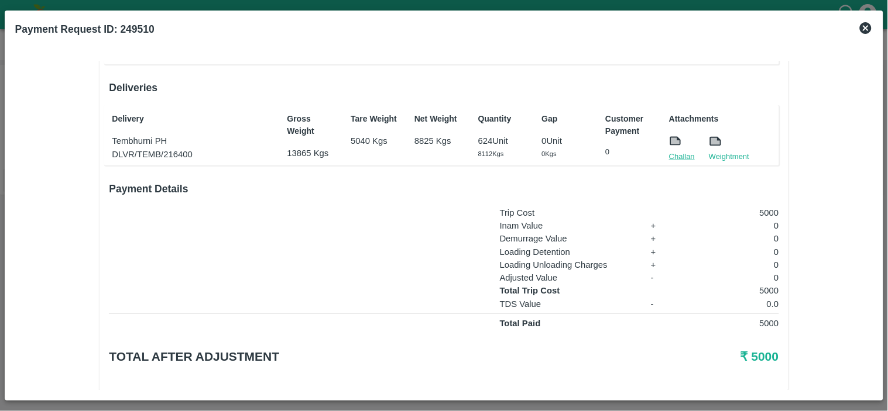
click at [681, 151] on link "Challan" at bounding box center [682, 157] width 26 height 12
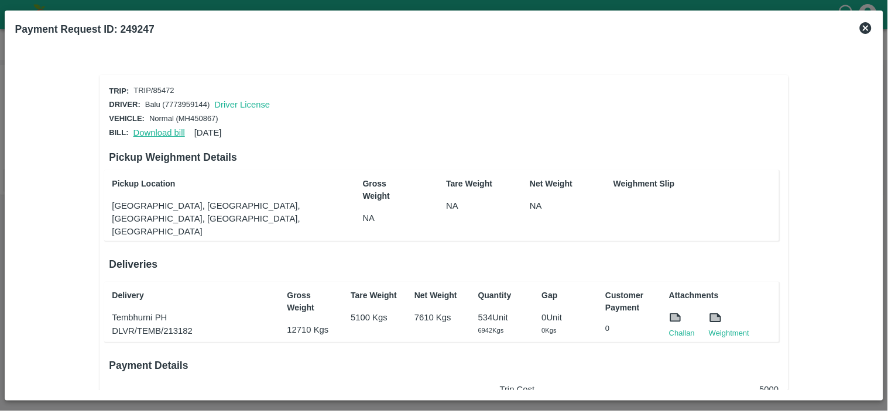
click at [155, 132] on link "Download bill" at bounding box center [158, 132] width 51 height 9
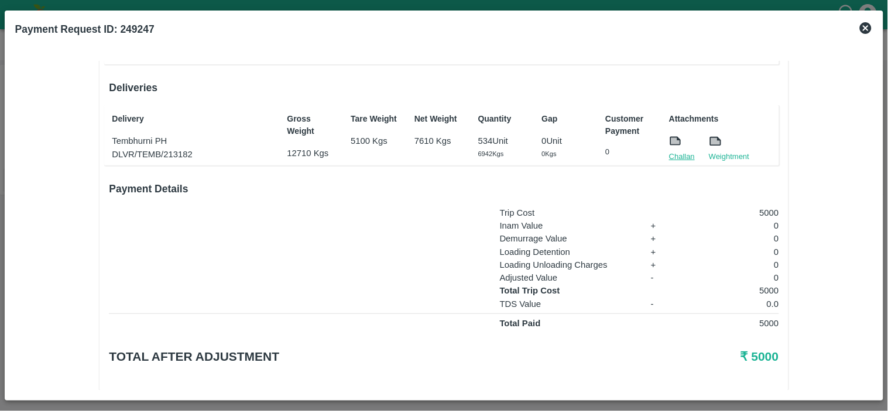
click at [682, 151] on link "Challan" at bounding box center [682, 157] width 26 height 12
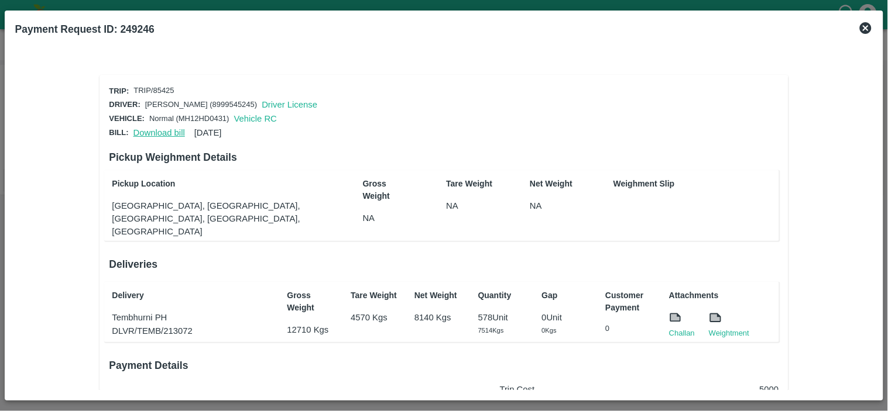
click at [156, 131] on link "Download bill" at bounding box center [158, 132] width 51 height 9
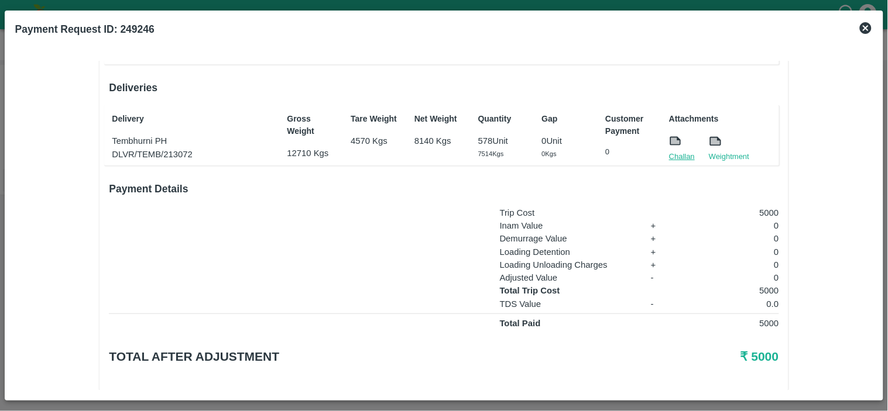
click at [679, 151] on link "Challan" at bounding box center [682, 157] width 26 height 12
